Goal: Task Accomplishment & Management: Complete application form

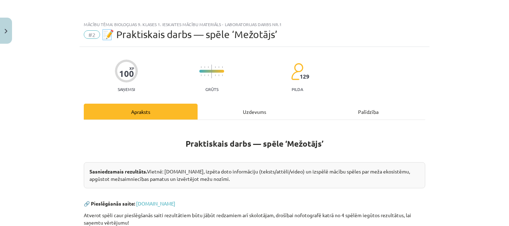
scroll to position [55, 0]
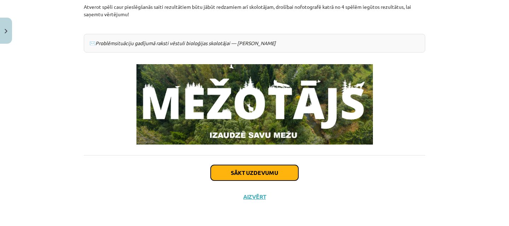
click at [237, 173] on button "Sākt uzdevumu" at bounding box center [255, 173] width 88 height 16
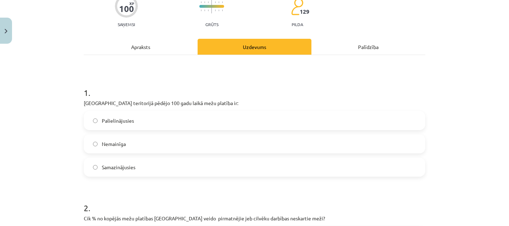
scroll to position [65, 0]
click at [180, 120] on label "Palielinājusies" at bounding box center [254, 121] width 340 height 18
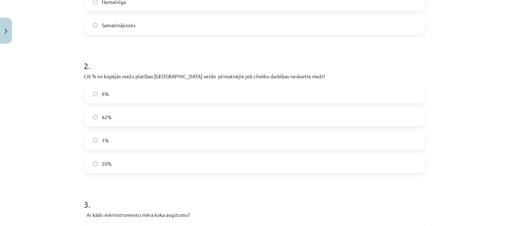
scroll to position [209, 0]
click at [163, 135] on label "1%" at bounding box center [254, 139] width 340 height 18
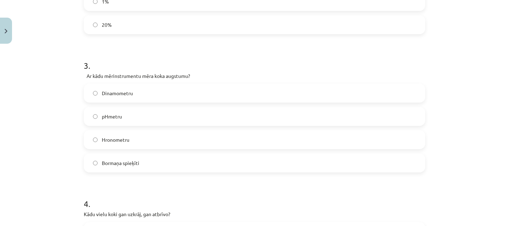
scroll to position [348, 0]
click at [142, 161] on label "Bormaņa spieķīti" at bounding box center [254, 162] width 340 height 18
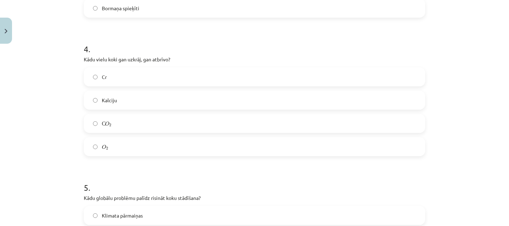
scroll to position [502, 0]
click at [159, 128] on label "С O 2 С O 2" at bounding box center [254, 123] width 340 height 18
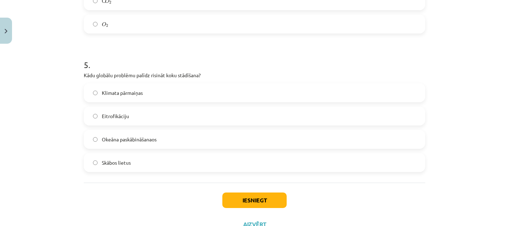
scroll to position [625, 0]
click at [160, 91] on label "Klimata pārmaiņas" at bounding box center [254, 93] width 340 height 18
click at [243, 200] on button "Iesniegt" at bounding box center [254, 201] width 64 height 16
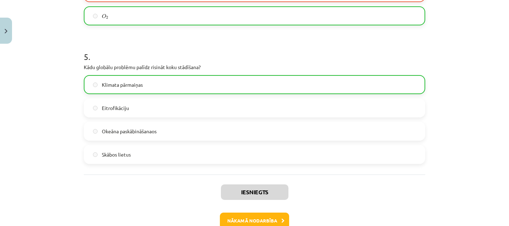
scroll to position [675, 0]
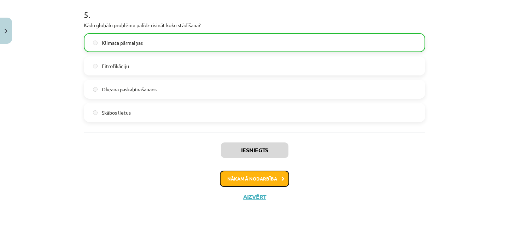
click at [254, 178] on button "Nākamā nodarbība" at bounding box center [254, 179] width 69 height 16
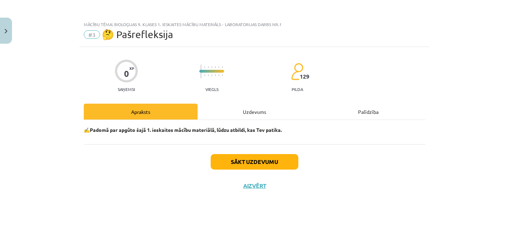
scroll to position [0, 0]
click at [262, 160] on button "Sākt uzdevumu" at bounding box center [255, 162] width 88 height 16
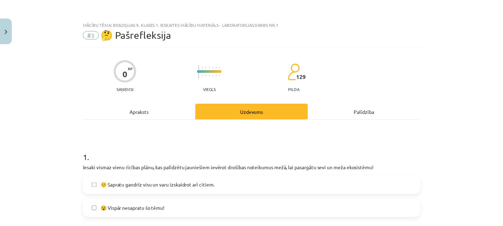
scroll to position [292, 0]
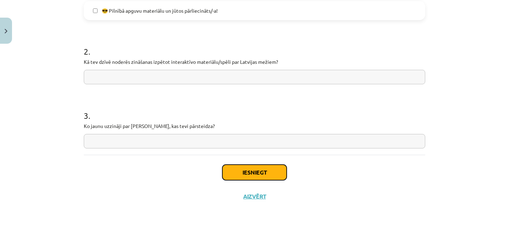
click at [257, 172] on button "Iesniegt" at bounding box center [254, 173] width 64 height 16
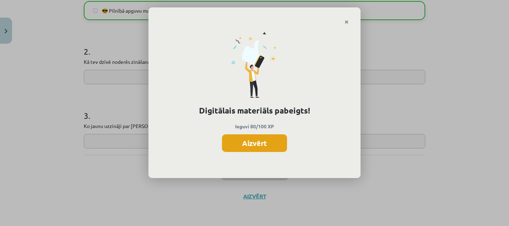
click at [265, 140] on button "Aizvērt" at bounding box center [254, 144] width 65 height 18
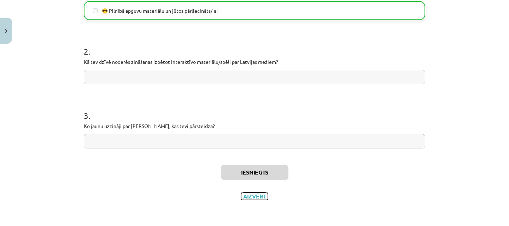
click at [254, 199] on button "Aizvērt" at bounding box center [254, 196] width 27 height 7
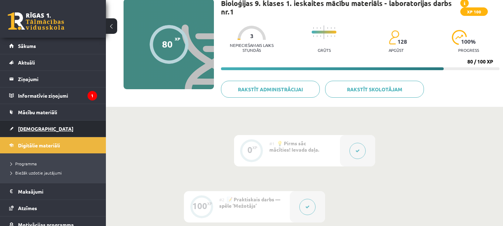
click at [33, 132] on link "[DEMOGRAPHIC_DATA]" at bounding box center [53, 129] width 88 height 16
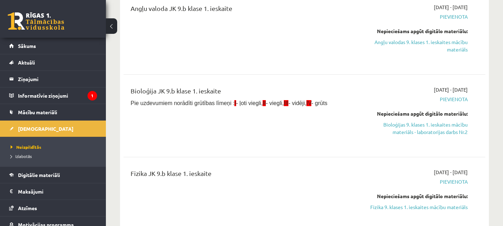
scroll to position [98, 0]
click at [438, 132] on link "Bioloģijas 9. klases 1. ieskaites mācību materiāls - laboratorijas darbs Nr.2" at bounding box center [415, 128] width 105 height 15
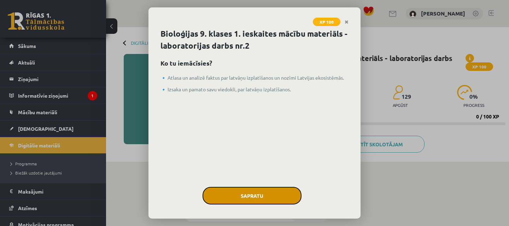
click at [245, 203] on button "Sapratu" at bounding box center [251, 196] width 99 height 18
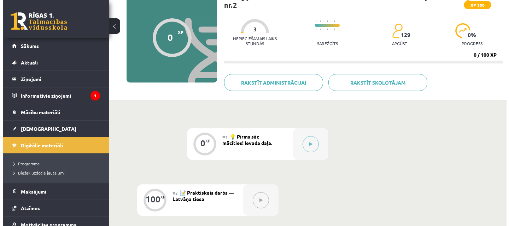
scroll to position [62, 0]
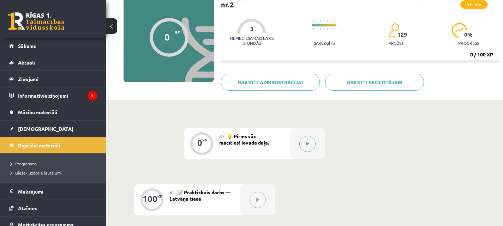
click at [307, 142] on button at bounding box center [308, 144] width 16 height 16
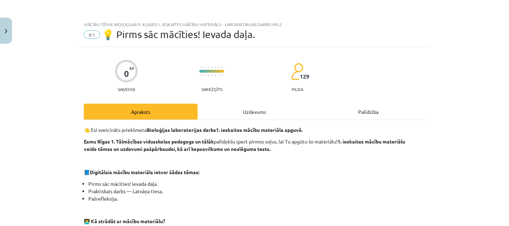
scroll to position [274, 0]
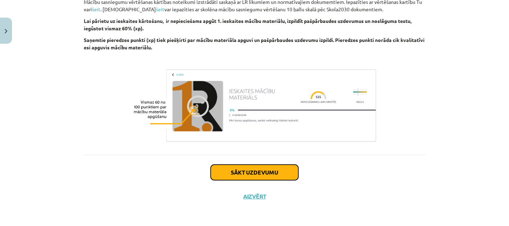
click at [264, 174] on button "Sākt uzdevumu" at bounding box center [255, 173] width 88 height 16
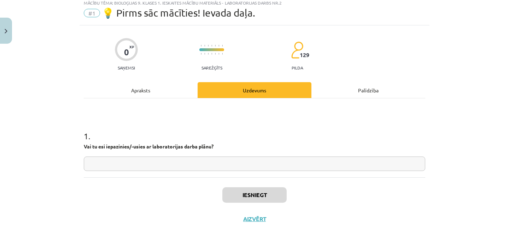
scroll to position [18, 0]
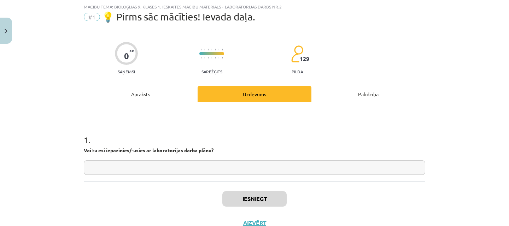
click at [264, 174] on input "text" at bounding box center [254, 168] width 341 height 14
type input "**"
click at [257, 197] on button "Iesniegt" at bounding box center [254, 199] width 64 height 16
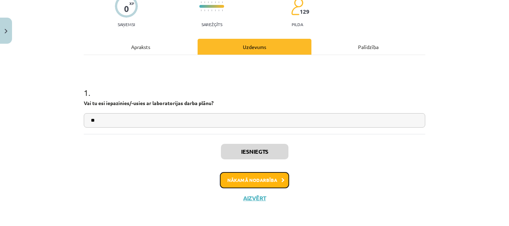
click at [256, 180] on button "Nākamā nodarbība" at bounding box center [254, 180] width 69 height 16
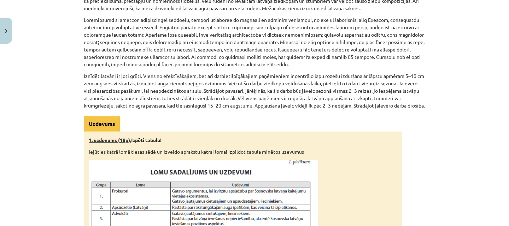
scroll to position [272, 0]
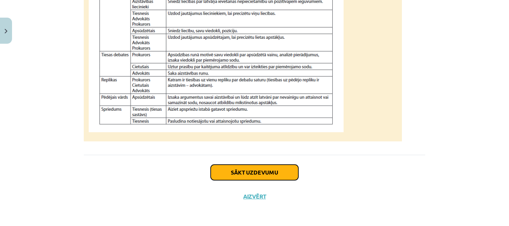
click at [260, 172] on button "Sākt uzdevumu" at bounding box center [255, 173] width 88 height 16
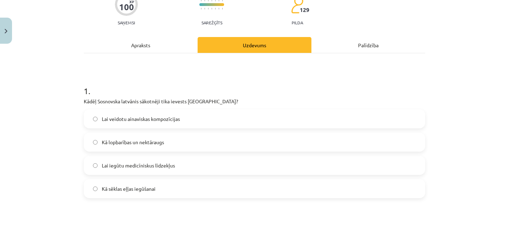
scroll to position [67, 0]
click at [255, 140] on label "Kā lopbarības un nektāraugs" at bounding box center [254, 142] width 340 height 18
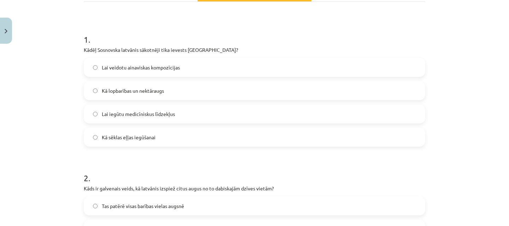
scroll to position [122, 0]
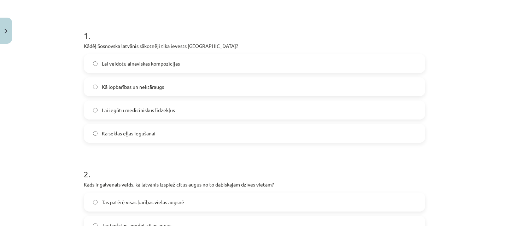
click at [257, 112] on label "Lai iegūtu medicīniskus līdzekļus" at bounding box center [254, 110] width 340 height 18
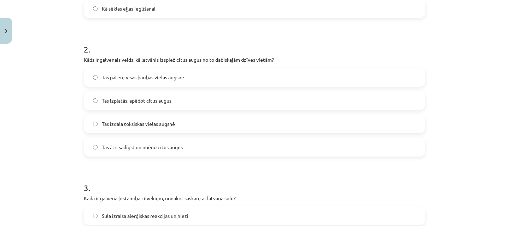
scroll to position [248, 0]
click at [232, 99] on label "Tas izplatās, apēdot citus augus" at bounding box center [254, 101] width 340 height 18
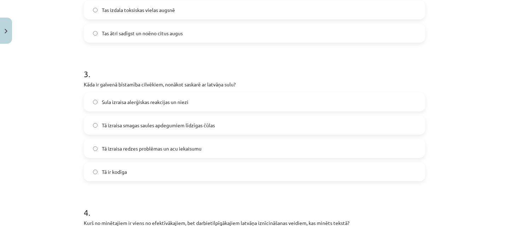
scroll to position [362, 0]
click at [218, 128] on label "Tā izraisa smagas saules apdegumiem līdzīgas čūlas" at bounding box center [254, 125] width 340 height 18
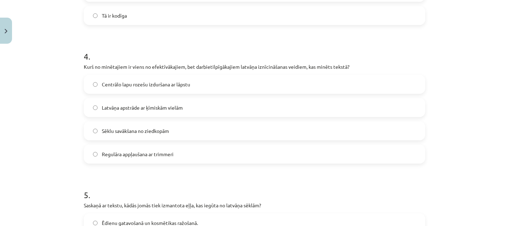
scroll to position [518, 0]
click at [206, 133] on label "Sēklu savākšana no ziedkopām" at bounding box center [254, 131] width 340 height 18
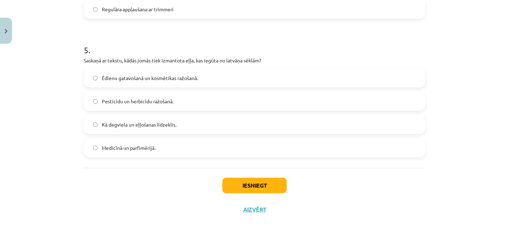
scroll to position [664, 0]
click at [184, 142] on label "Medicīnā un parfimērijā." at bounding box center [254, 147] width 340 height 18
click at [251, 185] on button "Iesniegt" at bounding box center [254, 185] width 64 height 16
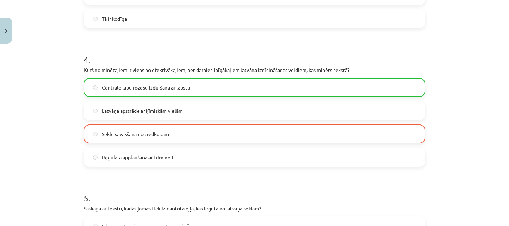
scroll to position [698, 0]
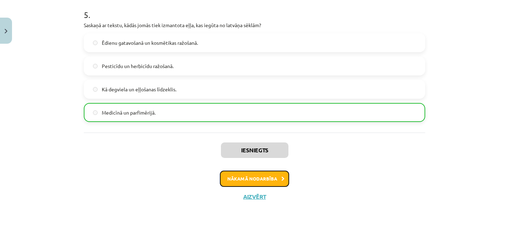
click at [257, 181] on button "Nākamā nodarbība" at bounding box center [254, 179] width 69 height 16
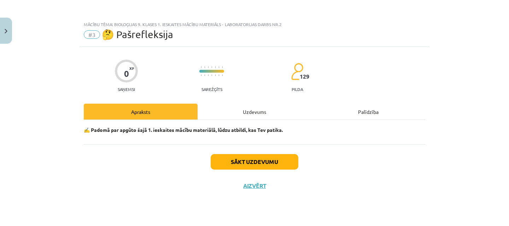
scroll to position [0, 0]
click at [260, 158] on button "Sākt uzdevumu" at bounding box center [255, 162] width 88 height 16
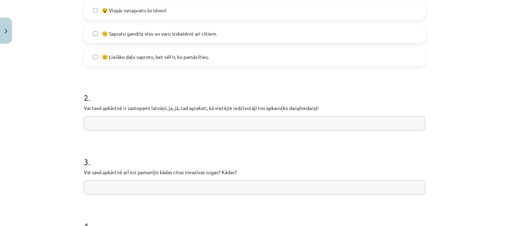
scroll to position [356, 0]
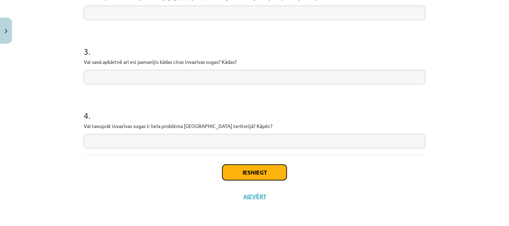
click at [254, 173] on button "Iesniegt" at bounding box center [254, 173] width 64 height 16
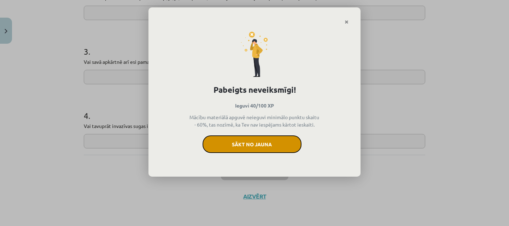
click at [260, 142] on button "Sākt no jauna" at bounding box center [251, 145] width 99 height 18
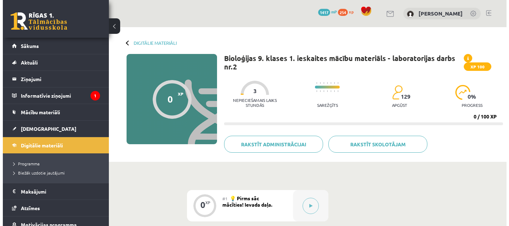
scroll to position [62, 0]
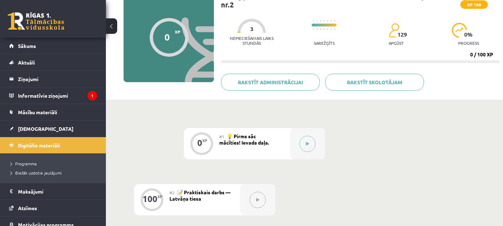
click at [255, 203] on button at bounding box center [258, 200] width 16 height 16
click at [312, 146] on button at bounding box center [308, 144] width 16 height 16
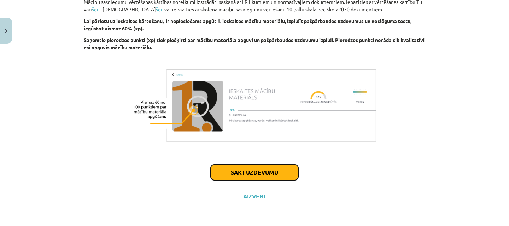
click at [233, 174] on button "Sākt uzdevumu" at bounding box center [255, 173] width 88 height 16
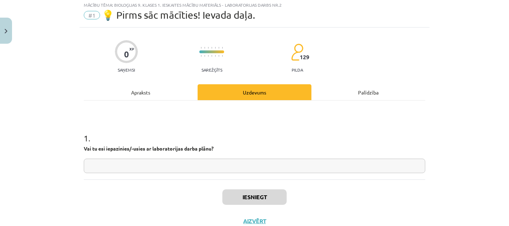
scroll to position [18, 0]
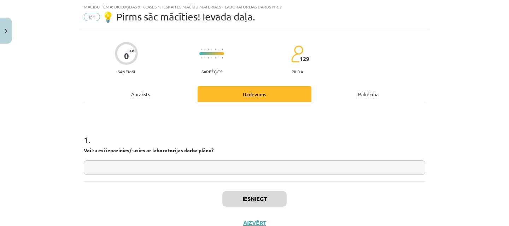
click at [209, 172] on input "text" at bounding box center [254, 168] width 341 height 14
type input "*"
click at [248, 195] on button "Iesniegt" at bounding box center [254, 199] width 64 height 16
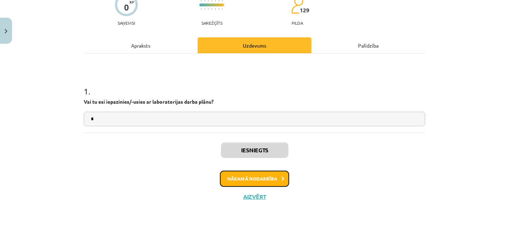
click at [248, 176] on button "Nākamā nodarbība" at bounding box center [254, 179] width 69 height 16
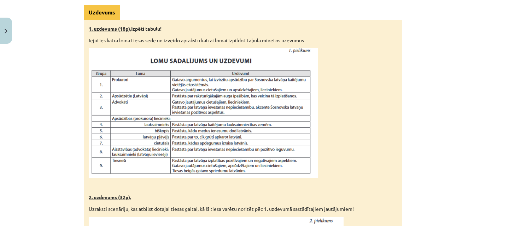
scroll to position [383, 0]
click at [252, 143] on img at bounding box center [203, 114] width 229 height 130
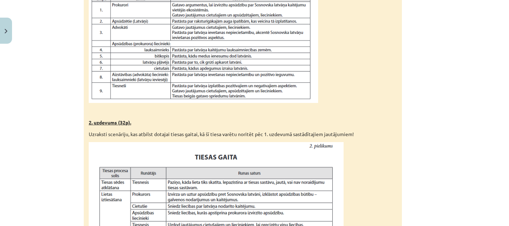
scroll to position [706, 0]
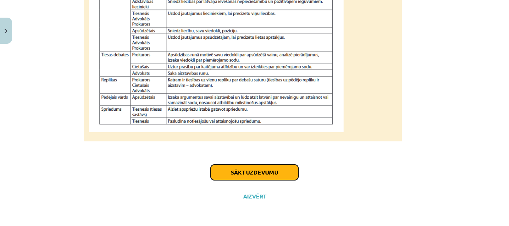
click at [261, 176] on button "Sākt uzdevumu" at bounding box center [255, 173] width 88 height 16
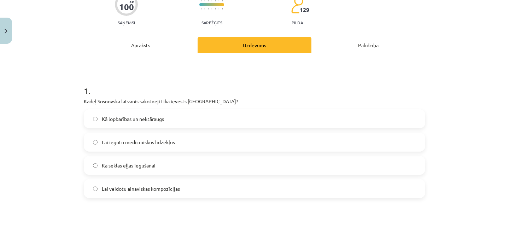
scroll to position [67, 0]
click at [208, 120] on label "Kā lopbarības un nektāraugs" at bounding box center [254, 119] width 340 height 18
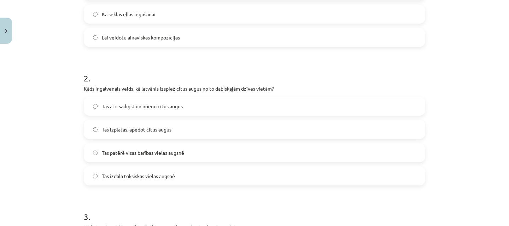
scroll to position [218, 0]
click at [201, 107] on label "Tas ātri sadīgst un noēno citus augus" at bounding box center [254, 107] width 340 height 18
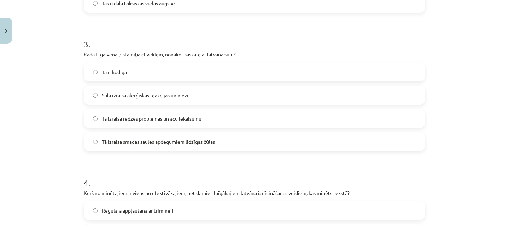
scroll to position [389, 0]
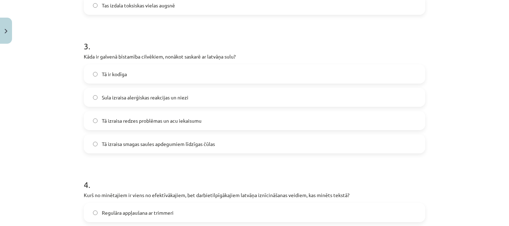
click at [149, 147] on span "Tā izraisa smagas saules apdegumiem līdzīgas čūlas" at bounding box center [158, 144] width 113 height 7
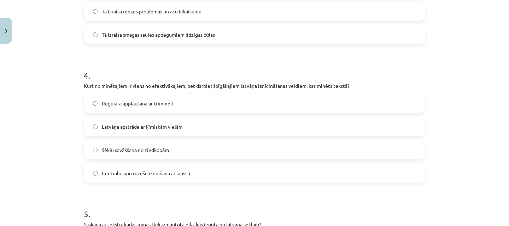
scroll to position [499, 0]
click at [150, 175] on span "Centrālo lapu rozešu izduršana ar lāpstu" at bounding box center [146, 173] width 88 height 7
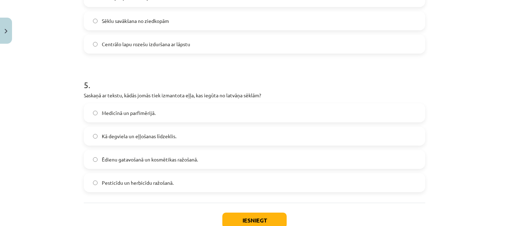
scroll to position [629, 0]
click at [176, 120] on label "Medicīnā un parfimērijā." at bounding box center [254, 113] width 340 height 18
click at [243, 218] on button "Iesniegt" at bounding box center [254, 221] width 64 height 16
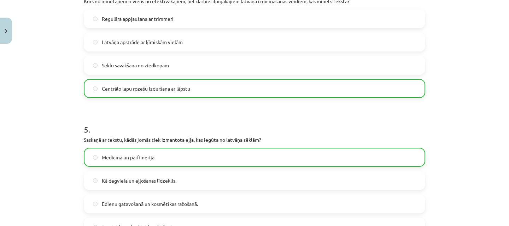
scroll to position [698, 0]
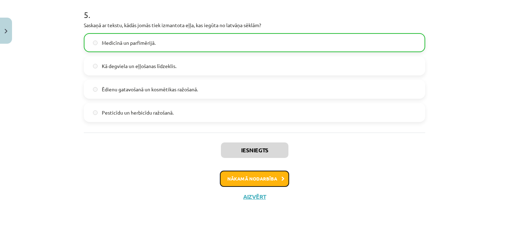
click at [249, 174] on button "Nākamā nodarbība" at bounding box center [254, 179] width 69 height 16
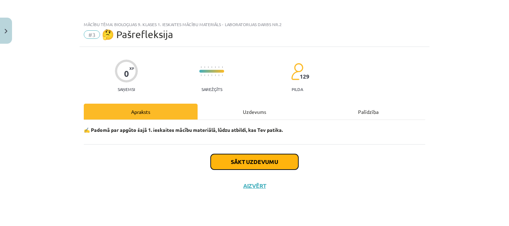
click at [254, 166] on button "Sākt uzdevumu" at bounding box center [255, 162] width 88 height 16
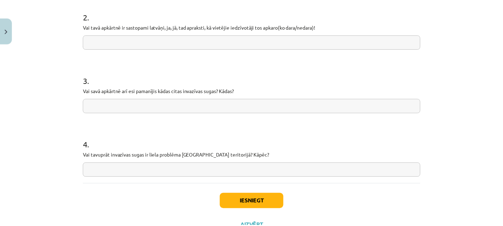
scroll to position [356, 0]
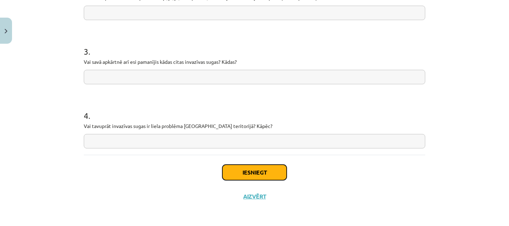
click at [257, 174] on button "Iesniegt" at bounding box center [254, 173] width 64 height 16
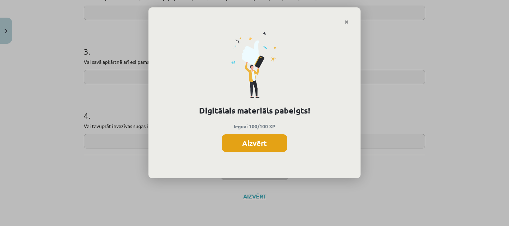
click at [261, 146] on button "Aizvērt" at bounding box center [254, 144] width 65 height 18
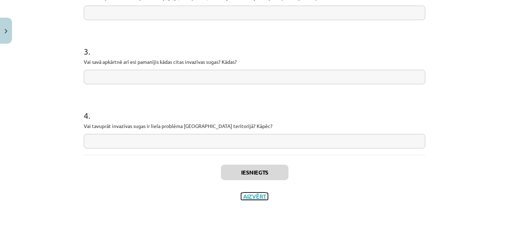
click at [257, 199] on button "Aizvērt" at bounding box center [254, 196] width 27 height 7
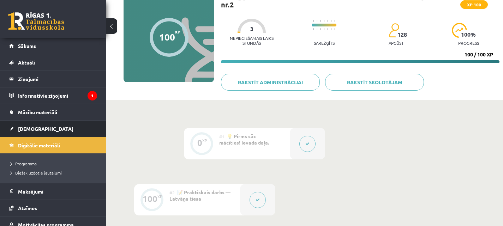
click at [1, 129] on li "Ieskaites Neizpildītās Izlabotās" at bounding box center [53, 128] width 106 height 17
click at [21, 128] on span "[DEMOGRAPHIC_DATA]" at bounding box center [45, 129] width 55 height 6
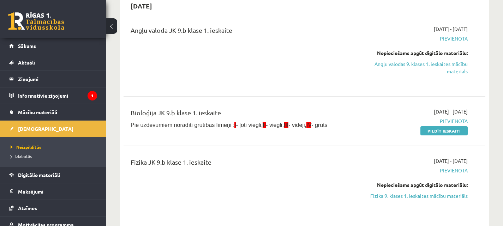
scroll to position [75, 0]
